Goal: Transaction & Acquisition: Download file/media

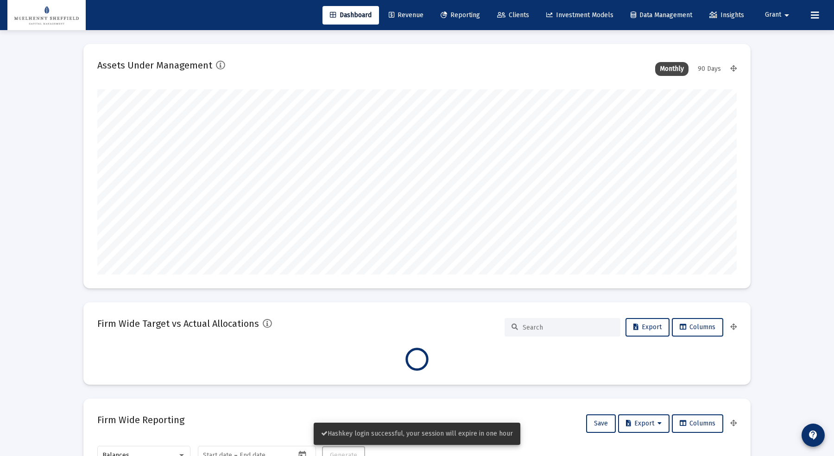
scroll to position [185, 344]
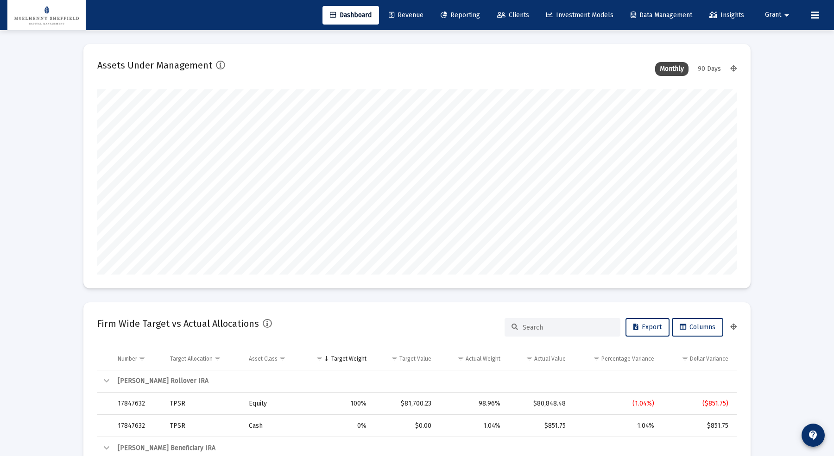
type input "[DATE]"
click at [473, 16] on span "Reporting" at bounding box center [460, 15] width 39 height 8
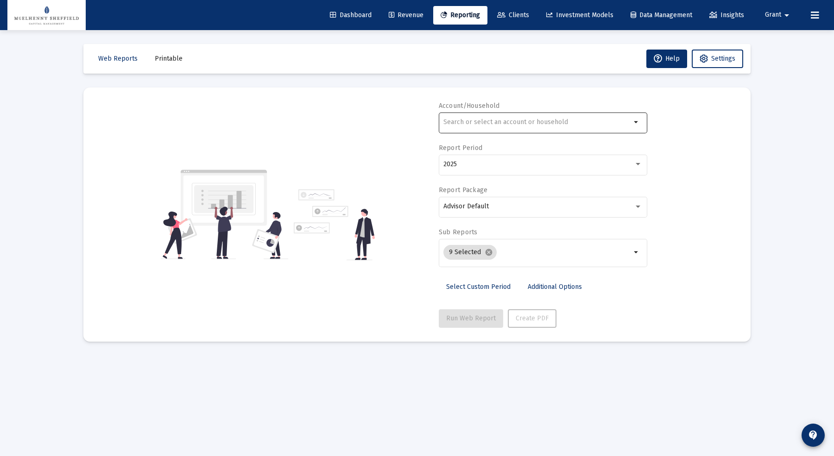
click at [521, 121] on input "text" at bounding box center [537, 122] width 188 height 7
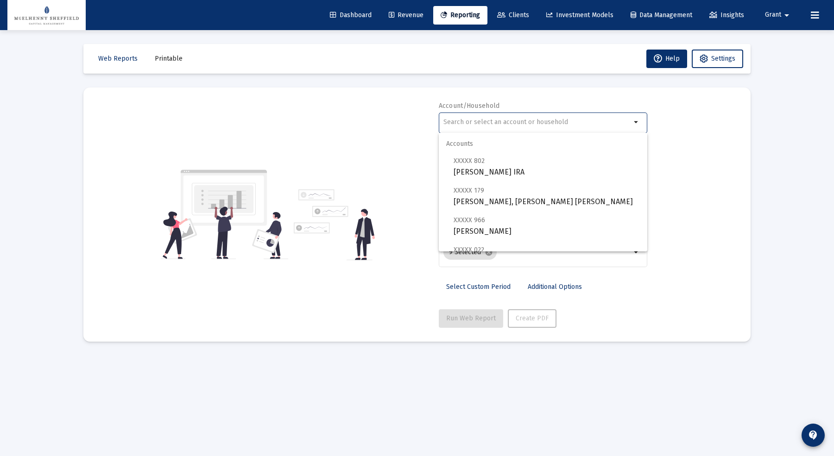
paste input "[PERSON_NAME]"
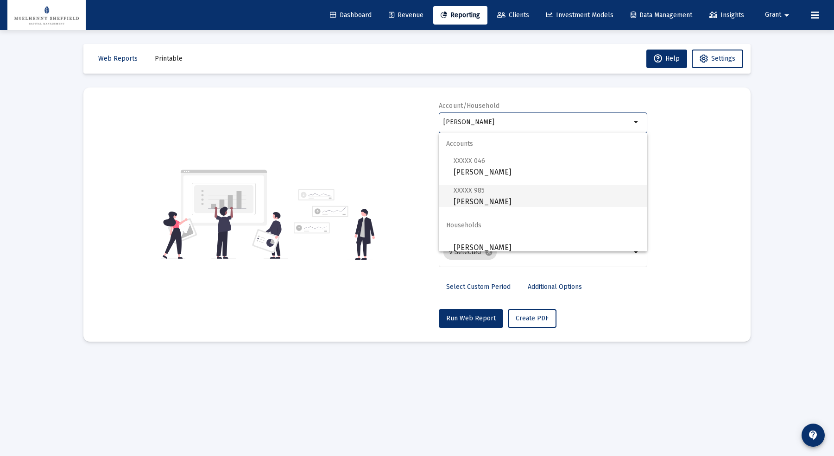
click at [508, 191] on span "XXXXX 985 [PERSON_NAME]" at bounding box center [547, 196] width 186 height 23
type input "[PERSON_NAME]"
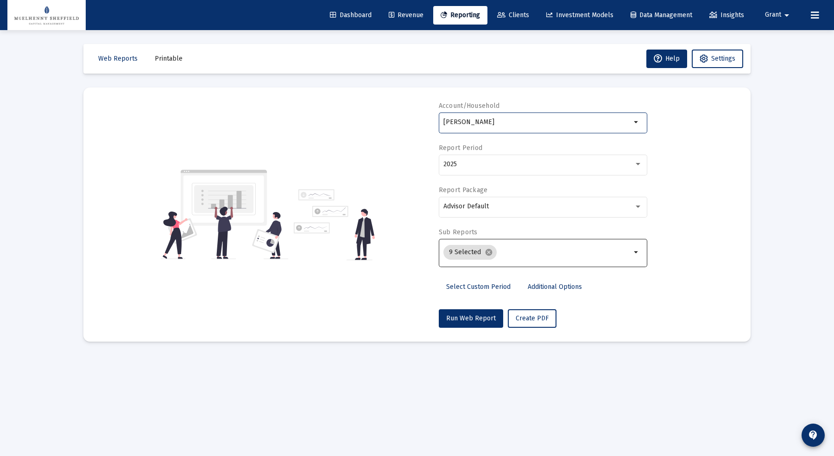
click at [541, 253] on input "Selection" at bounding box center [565, 252] width 131 height 7
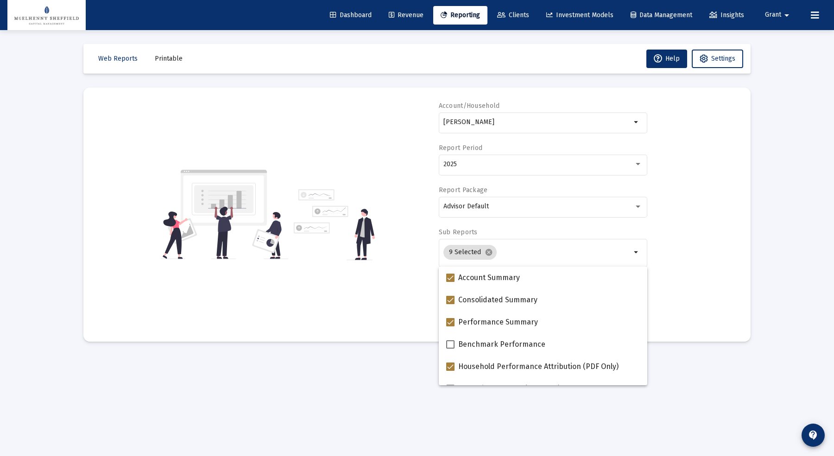
click at [377, 299] on div "Account/[PERSON_NAME] Individual arrow_drop_down Report Period 2025 Report Pack…" at bounding box center [416, 214] width 639 height 227
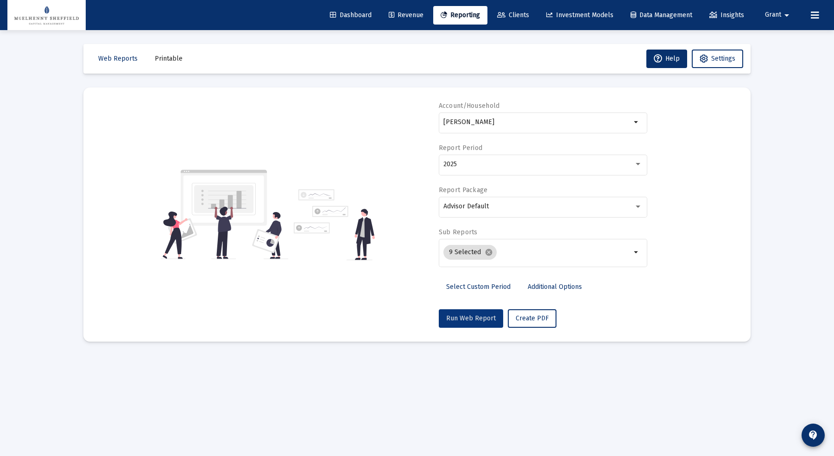
click at [459, 325] on button "Run Web Report" at bounding box center [471, 318] width 64 height 19
select select "View all"
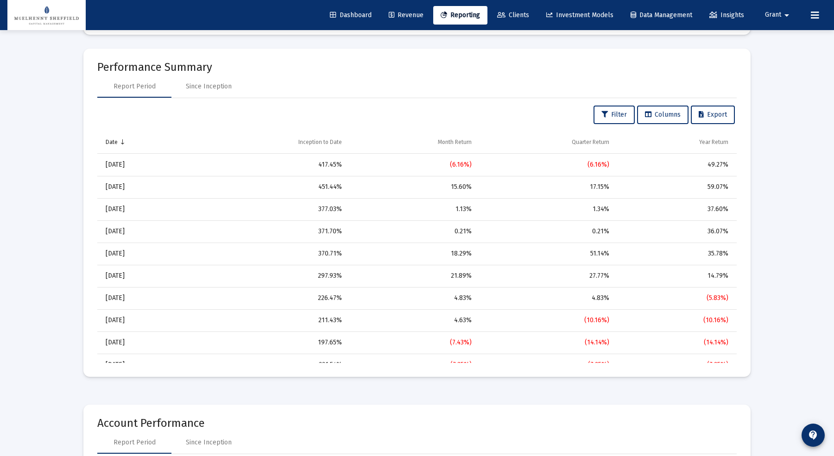
scroll to position [633, 0]
click at [212, 82] on div "Since Inception" at bounding box center [209, 85] width 46 height 9
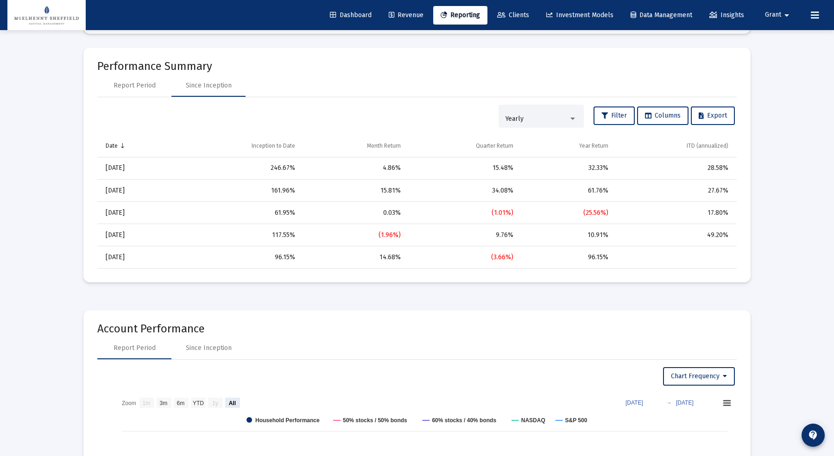
click at [526, 119] on div "Yearly" at bounding box center [536, 118] width 63 height 7
click at [527, 85] on span "Monthly" at bounding box center [538, 78] width 71 height 19
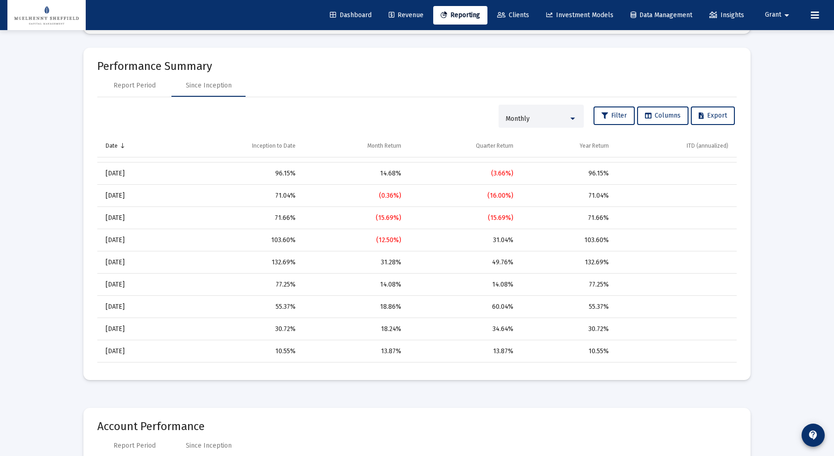
scroll to position [1285, 0]
click at [395, 304] on div "18.86%" at bounding box center [355, 306] width 93 height 9
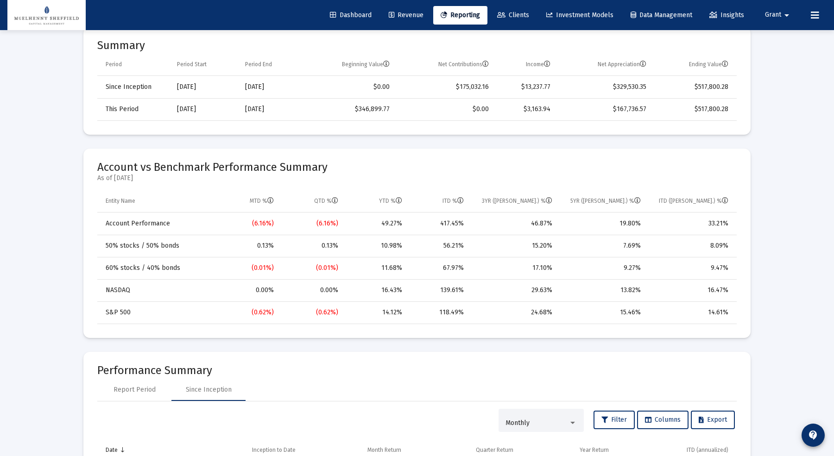
scroll to position [0, 0]
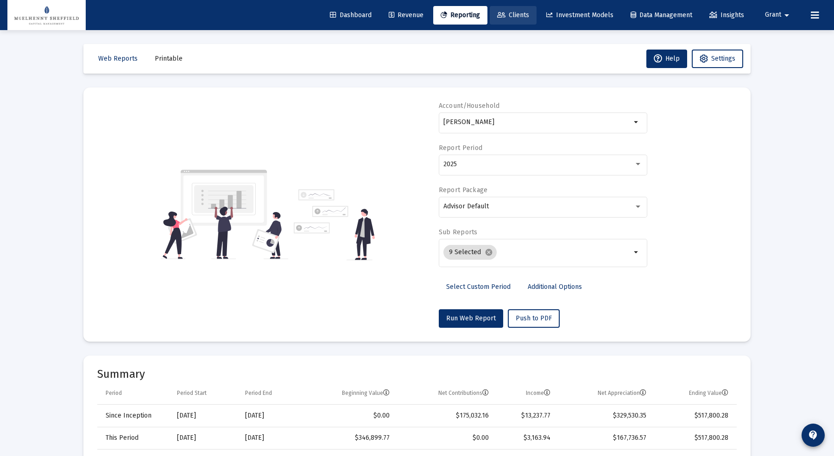
click at [499, 18] on span "Clients" at bounding box center [513, 15] width 32 height 8
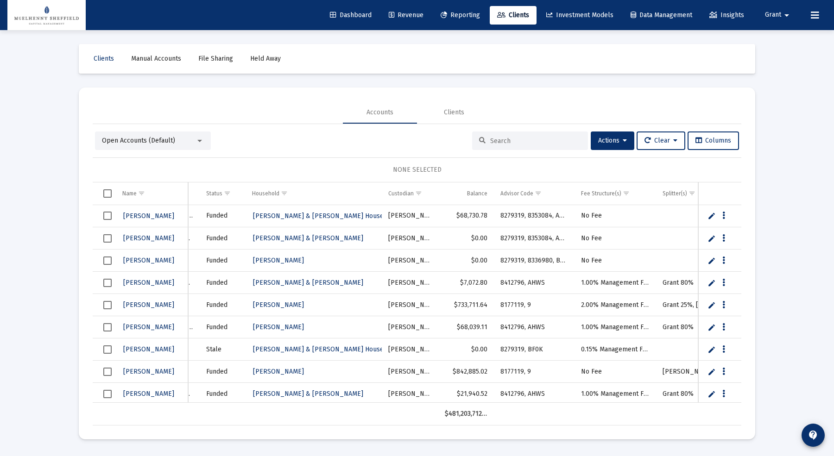
scroll to position [0, 88]
click at [618, 139] on span "Actions" at bounding box center [612, 141] width 29 height 8
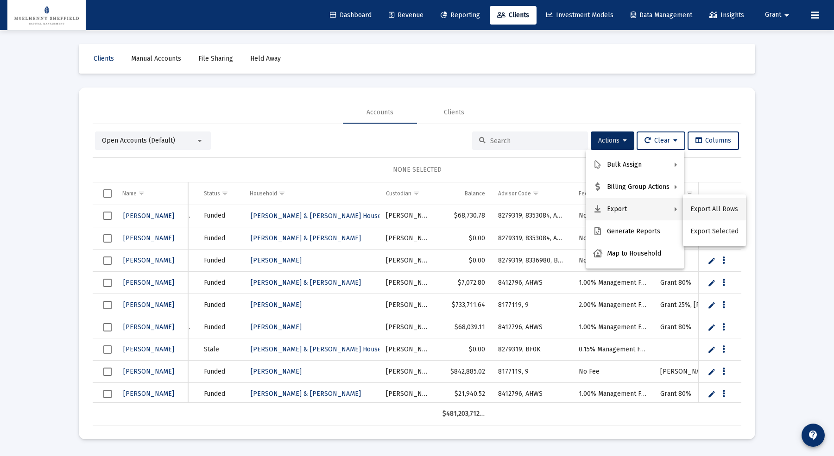
click at [722, 208] on button "Export All Rows" at bounding box center [714, 209] width 63 height 22
